Goal: Information Seeking & Learning: Learn about a topic

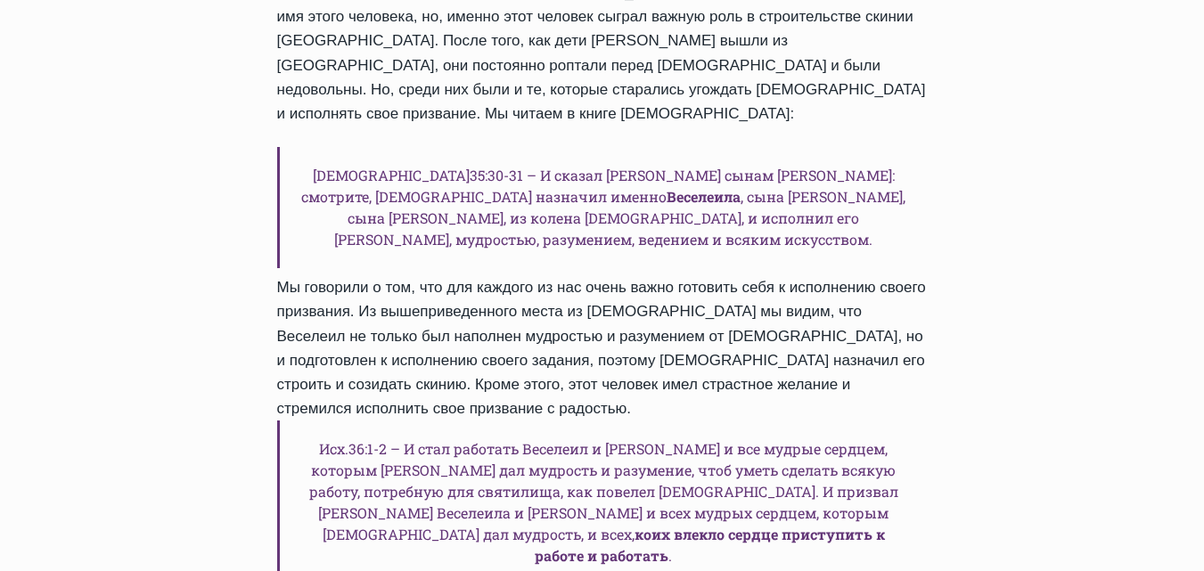
scroll to position [1604, 0]
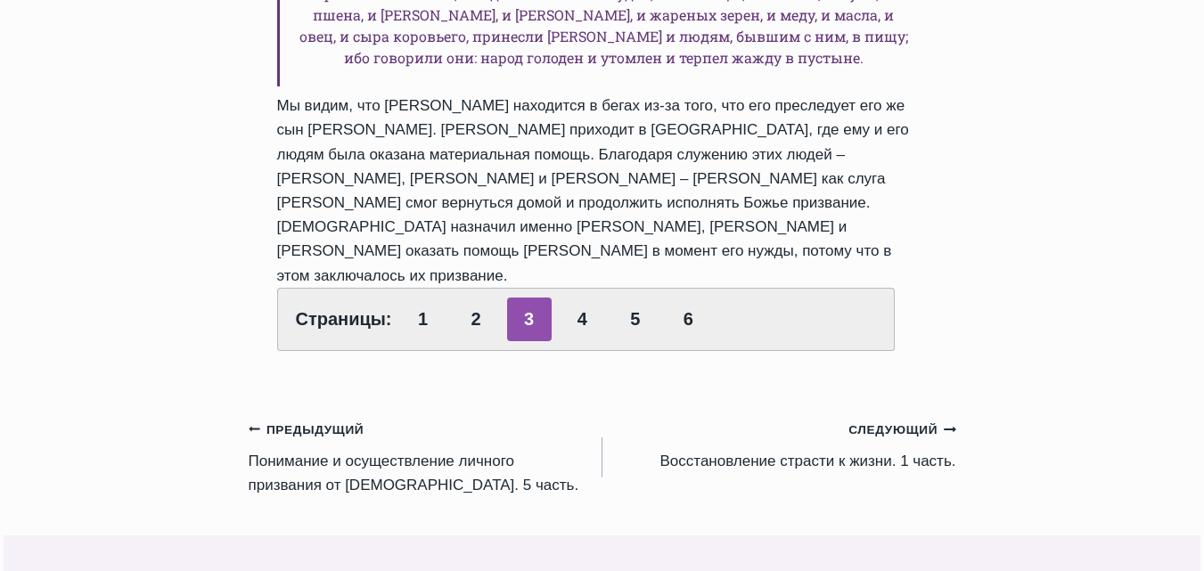
scroll to position [1693, 0]
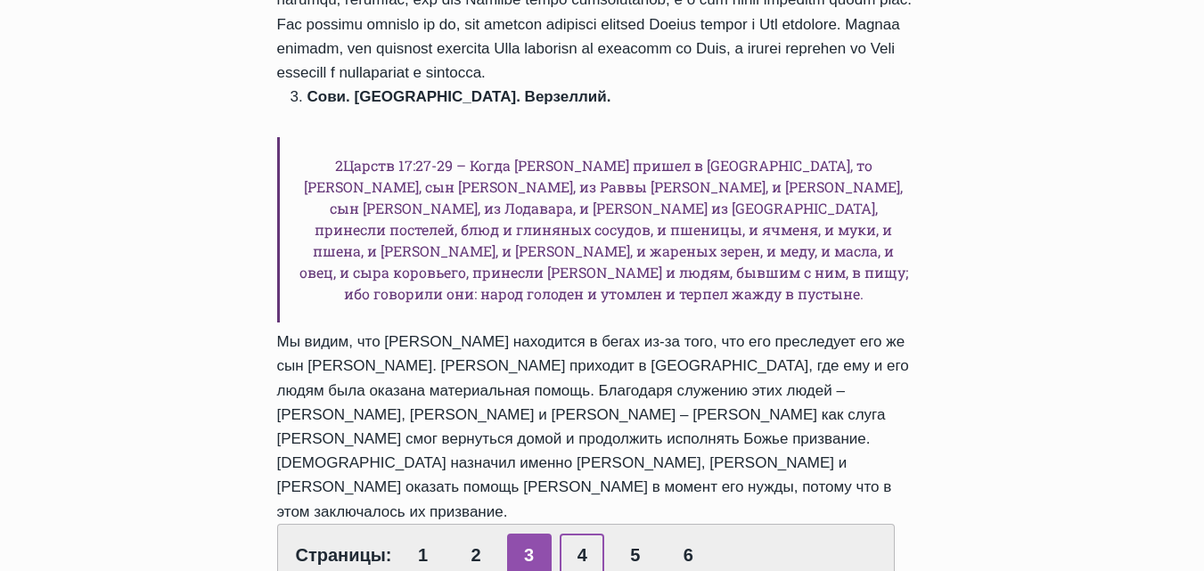
click at [578, 534] on link "4" at bounding box center [582, 556] width 45 height 44
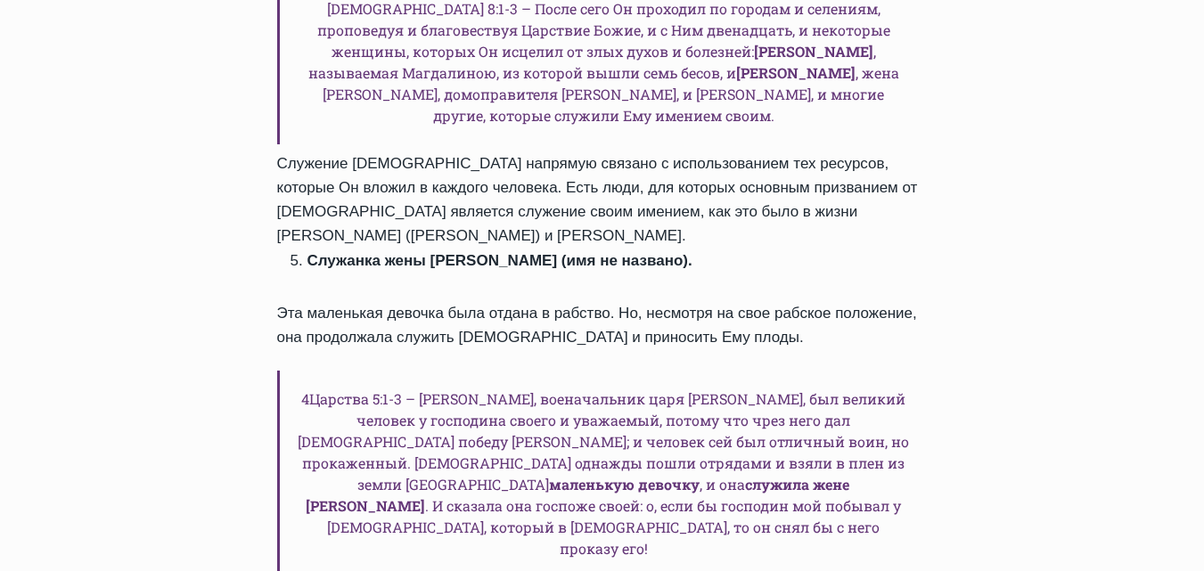
scroll to position [1069, 0]
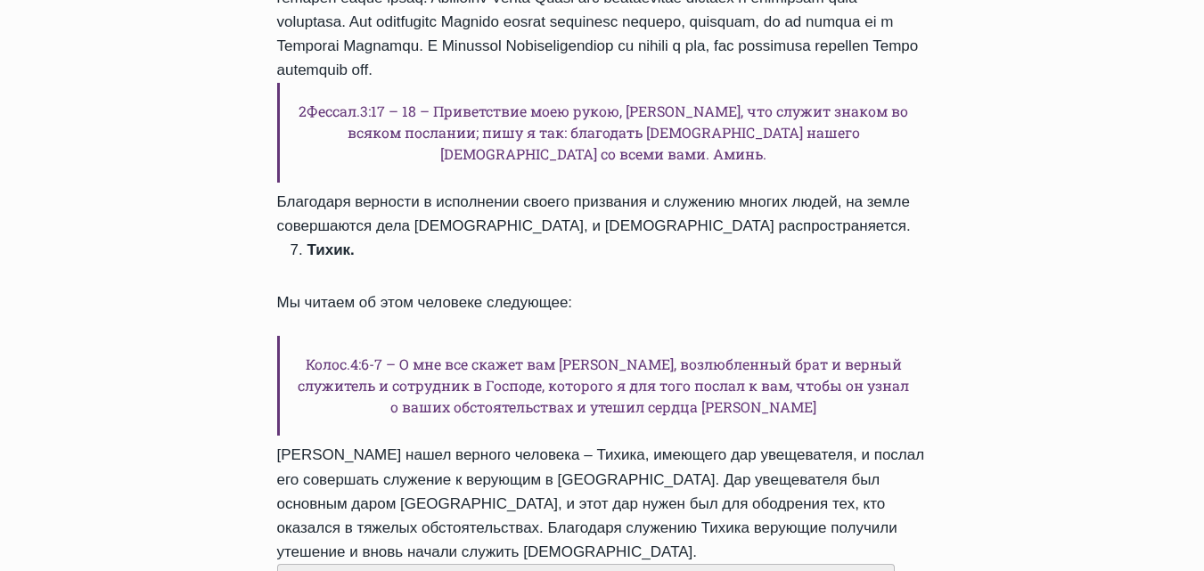
scroll to position [891, 0]
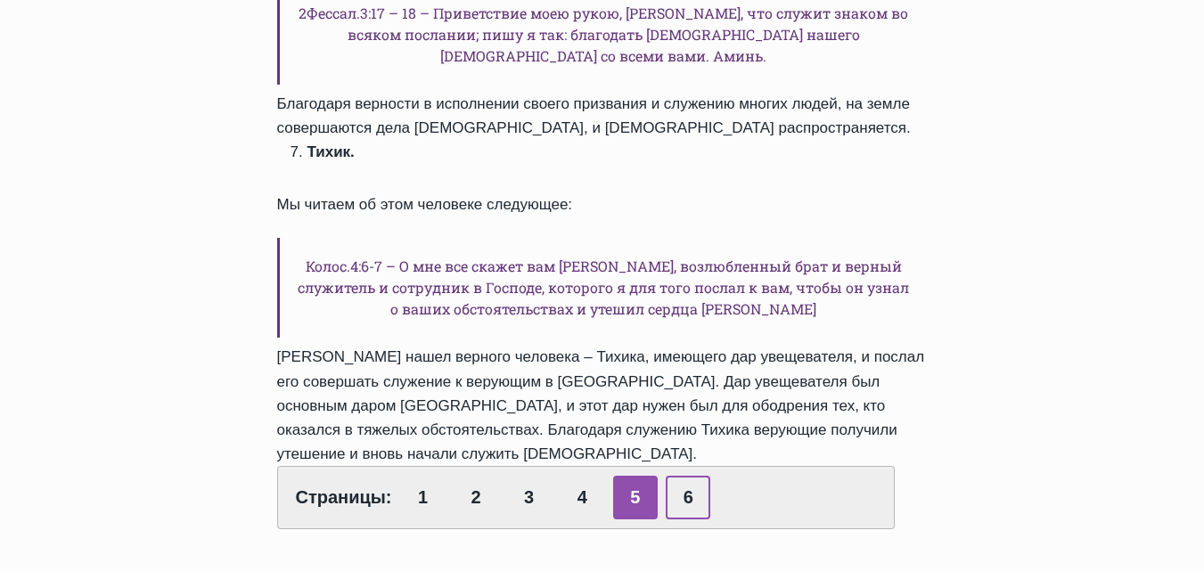
click at [687, 476] on link "6" at bounding box center [688, 498] width 45 height 44
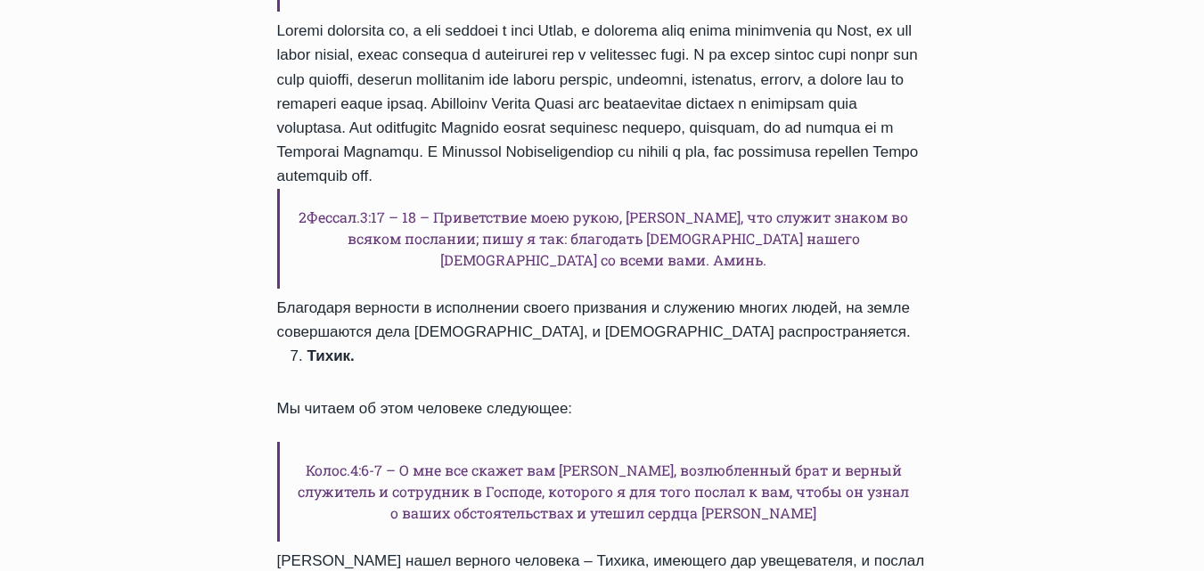
scroll to position [446, 0]
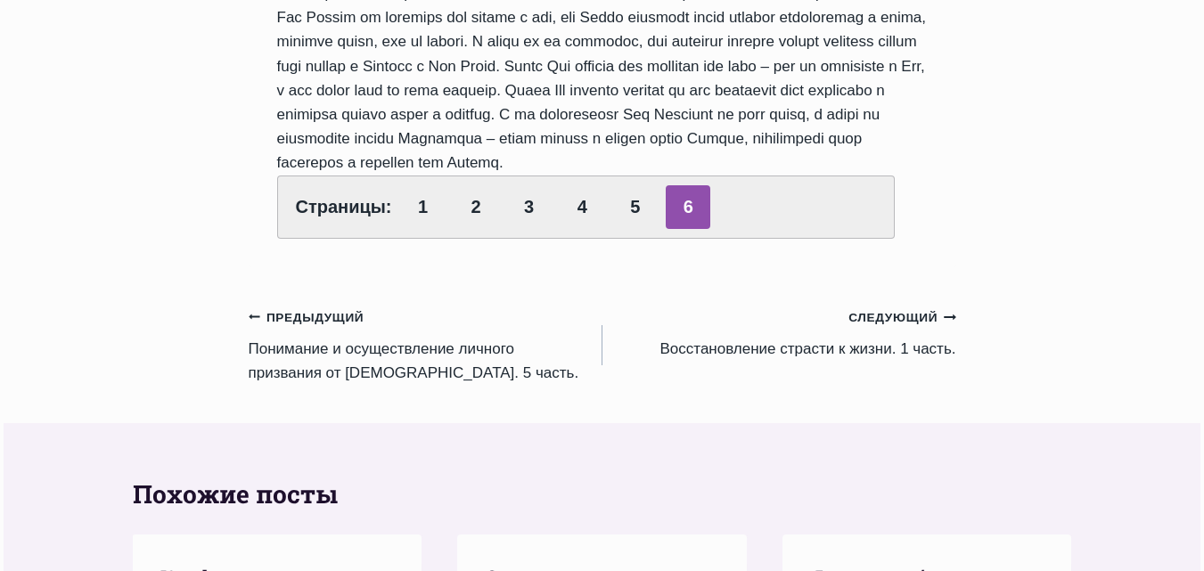
scroll to position [1248, 0]
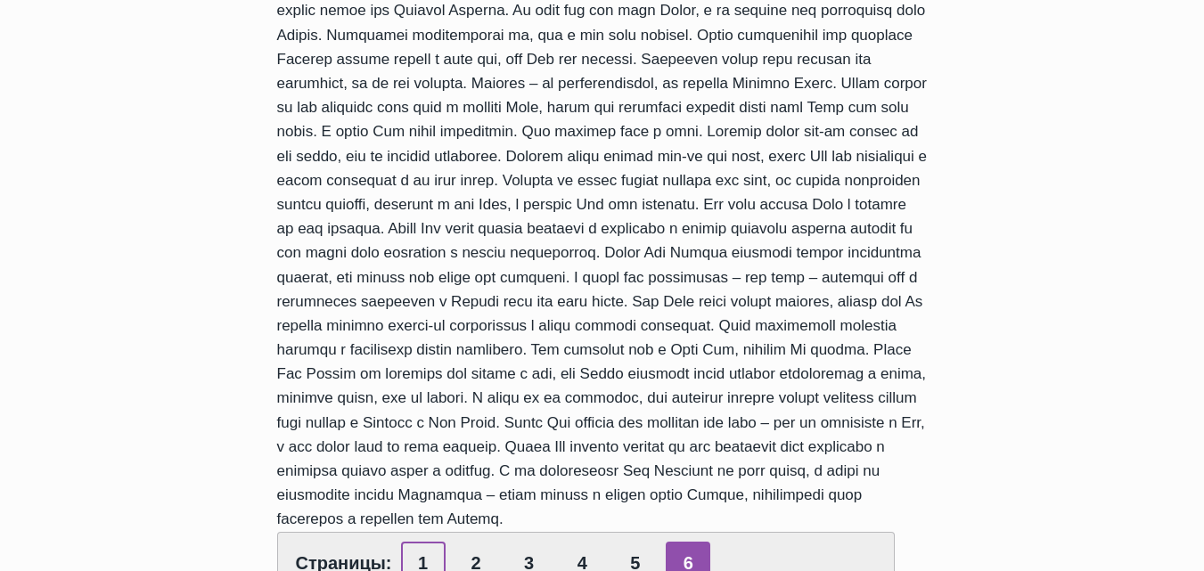
click at [407, 542] on link "1" at bounding box center [423, 564] width 45 height 44
